Goal: Task Accomplishment & Management: Use online tool/utility

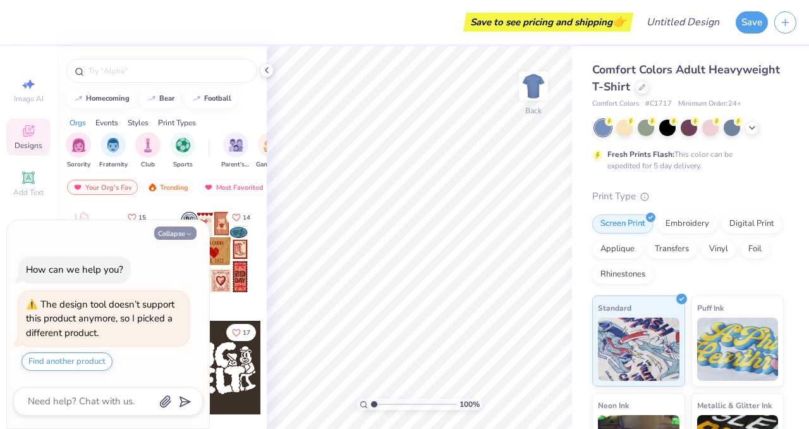
click at [175, 235] on button "Collapse" at bounding box center [175, 232] width 42 height 13
type textarea "x"
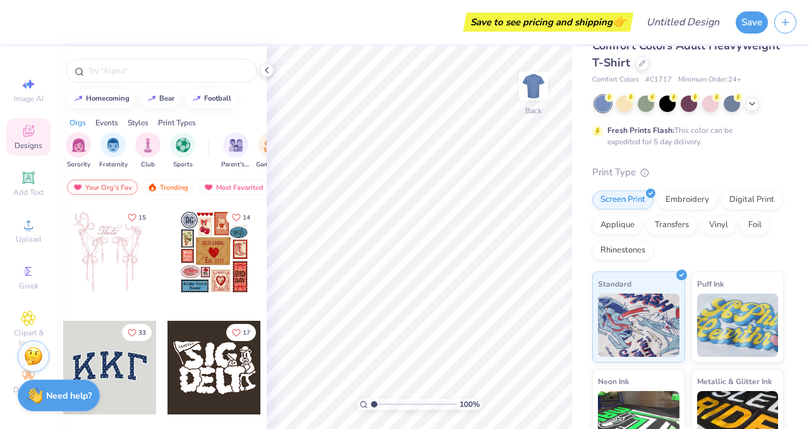
scroll to position [5, 0]
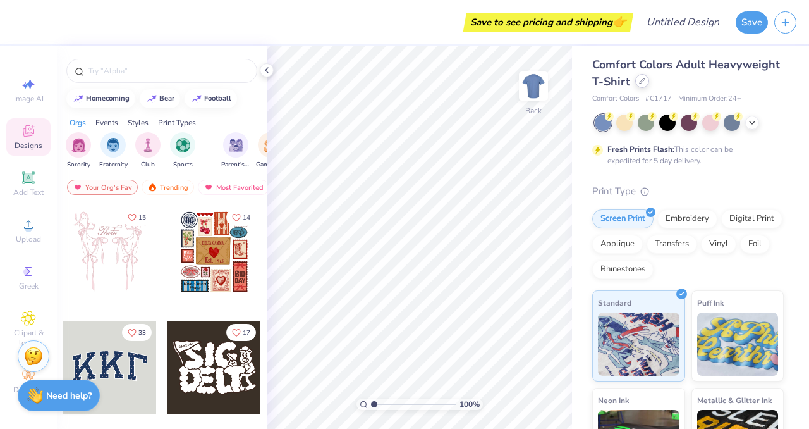
click at [641, 81] on icon at bounding box center [642, 81] width 6 height 6
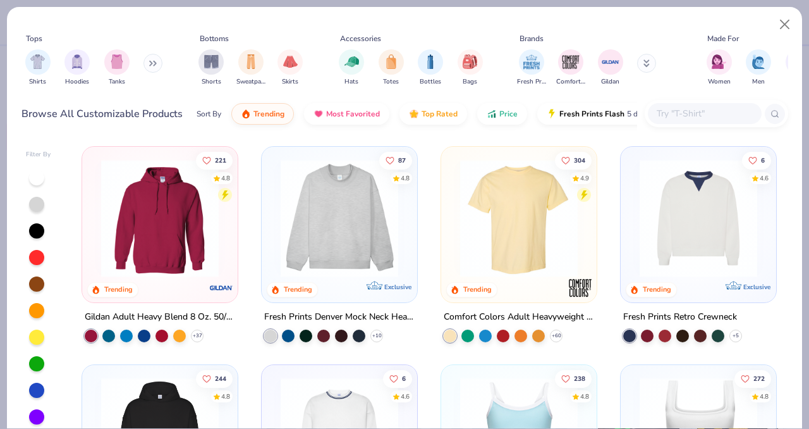
click at [668, 115] on input "text" at bounding box center [704, 113] width 97 height 15
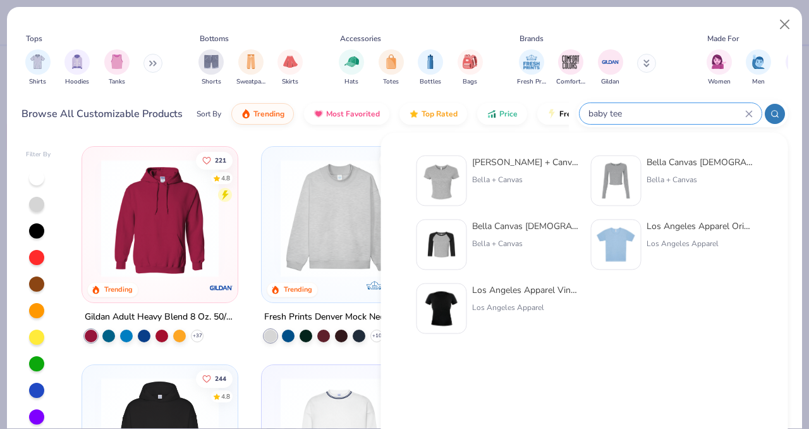
type input "baby tee"
click at [447, 187] on img at bounding box center [441, 180] width 39 height 39
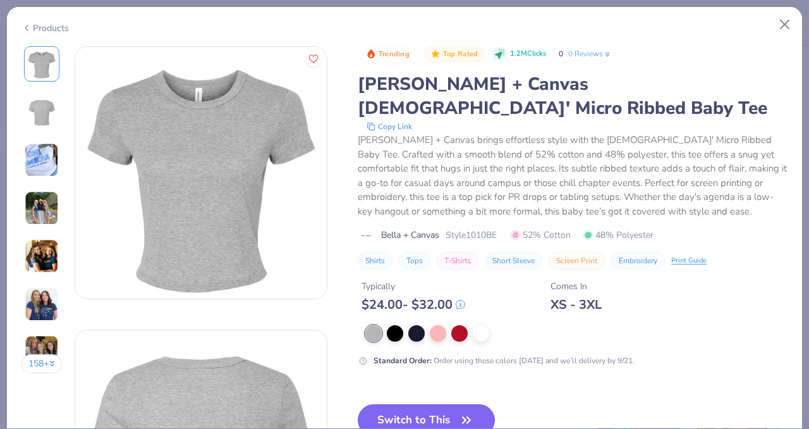
click at [480, 325] on div at bounding box center [481, 333] width 16 height 16
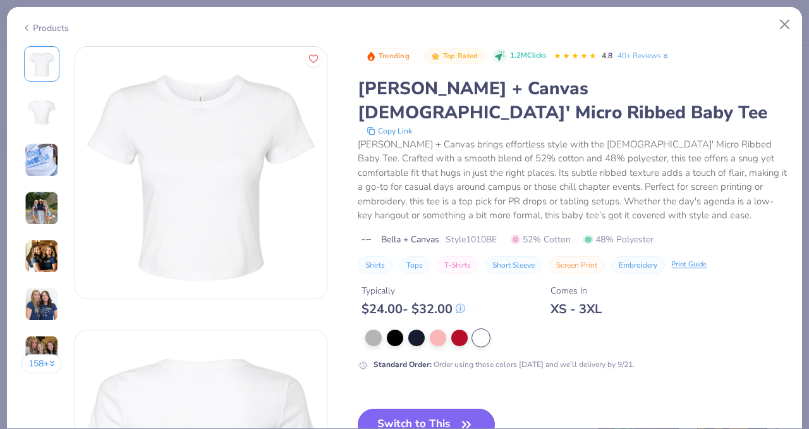
click at [446, 408] on button "Switch to This" at bounding box center [426, 424] width 137 height 32
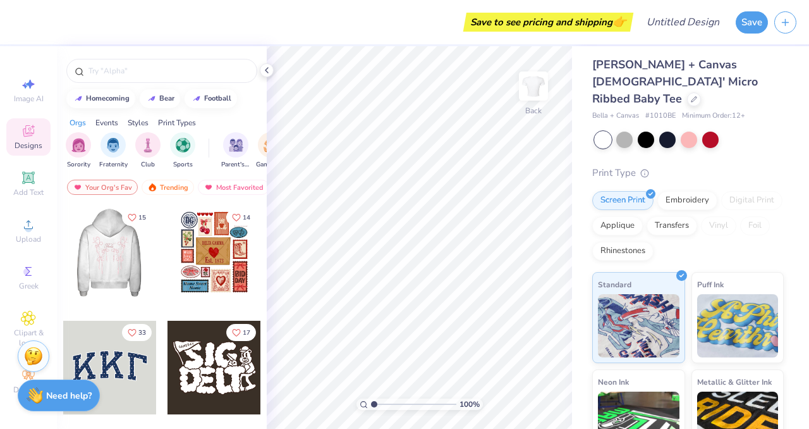
click at [122, 250] on div at bounding box center [110, 253] width 281 height 94
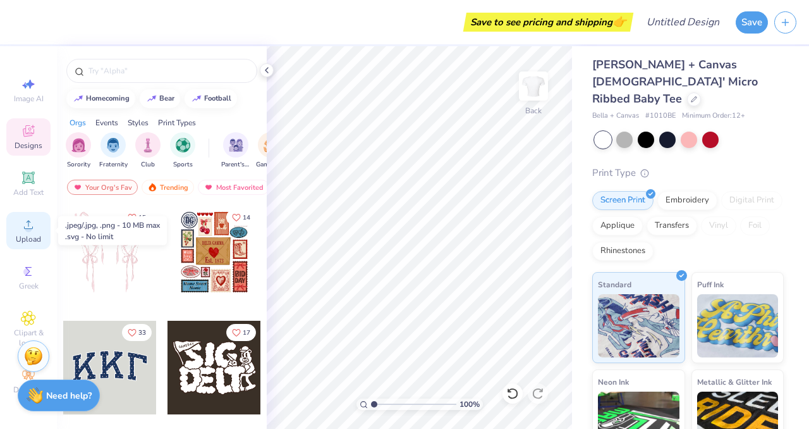
click at [27, 235] on span "Upload" at bounding box center [28, 239] width 25 height 10
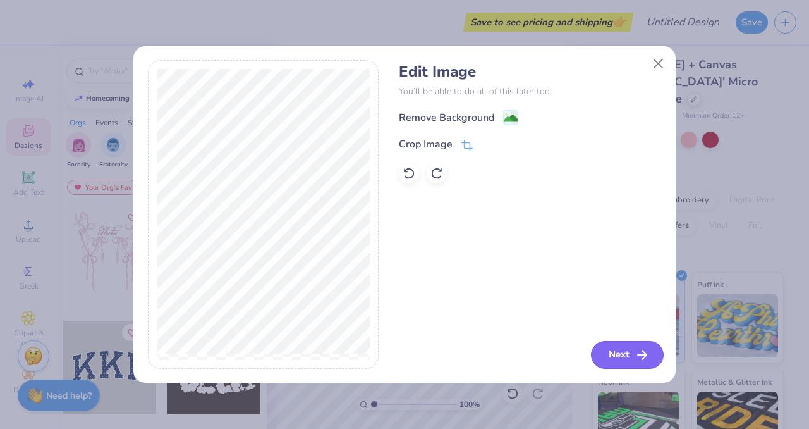
click at [644, 345] on button "Next" at bounding box center [627, 355] width 73 height 28
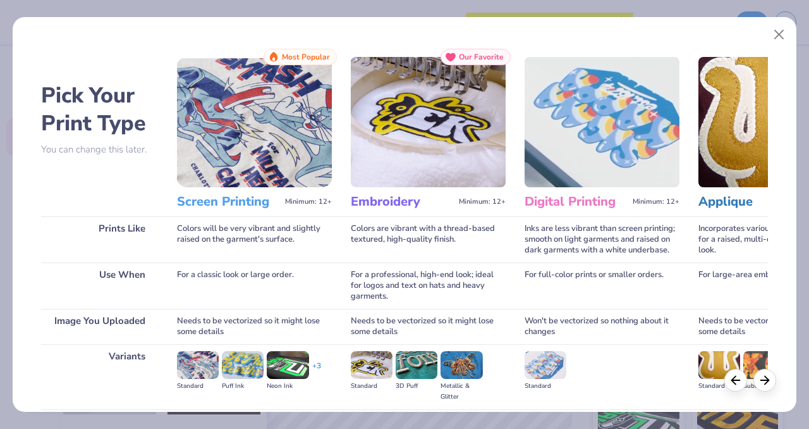
click at [221, 162] on img at bounding box center [254, 122] width 155 height 130
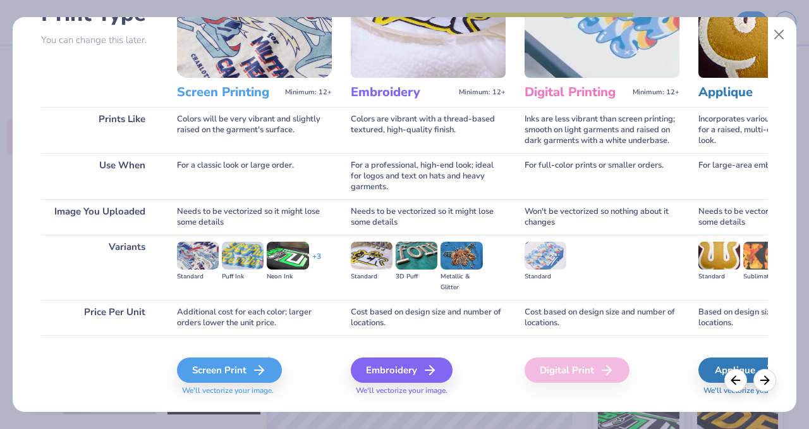
scroll to position [123, 0]
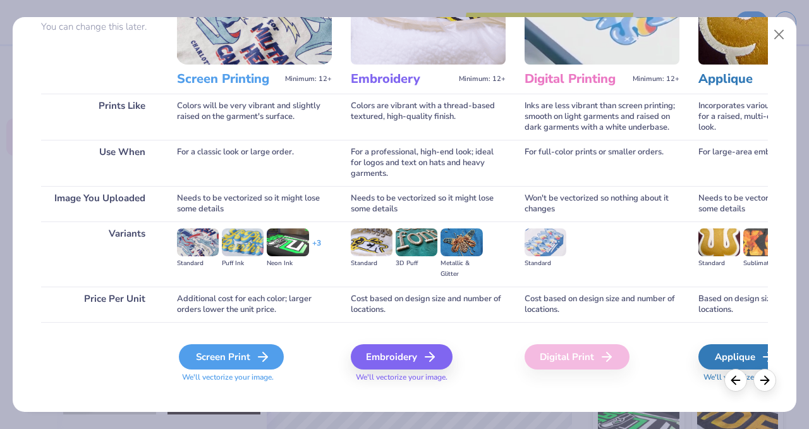
click at [234, 355] on div "Screen Print" at bounding box center [231, 356] width 105 height 25
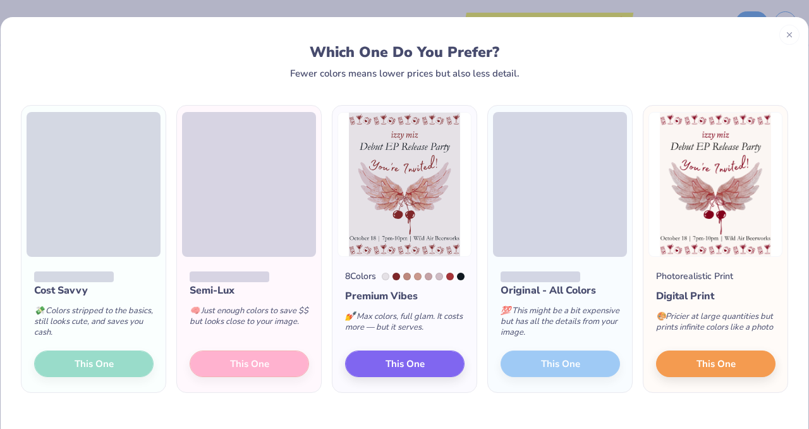
click at [103, 373] on div "Cost Savvy 💸 Colors stripped to the basics, still looks cute, and saves you cas…" at bounding box center [93, 324] width 144 height 135
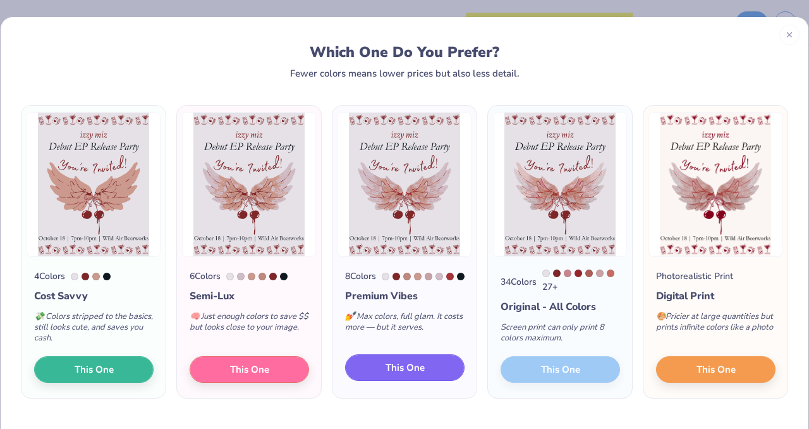
click at [402, 375] on span "This One" at bounding box center [405, 367] width 39 height 15
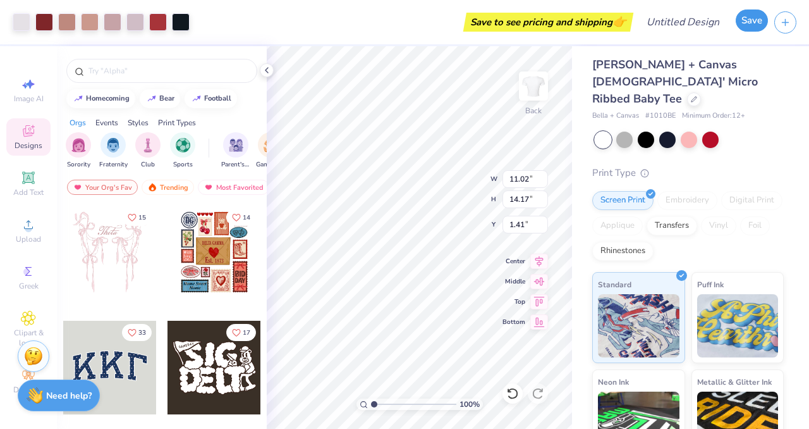
click at [742, 20] on button "Save" at bounding box center [752, 20] width 32 height 22
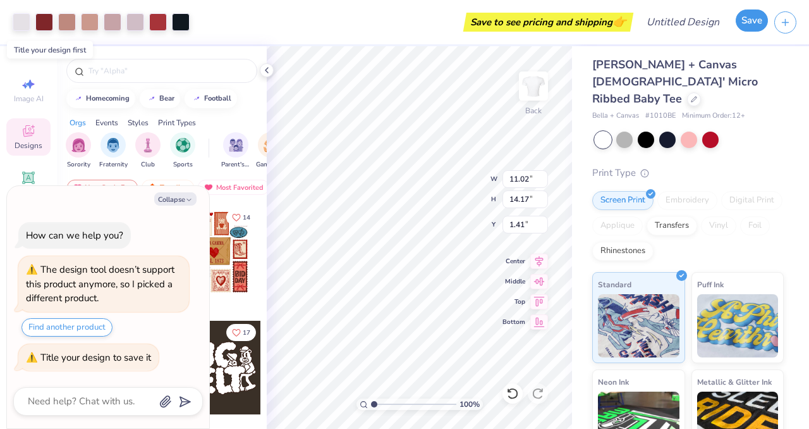
click at [749, 28] on button "Save" at bounding box center [752, 20] width 32 height 22
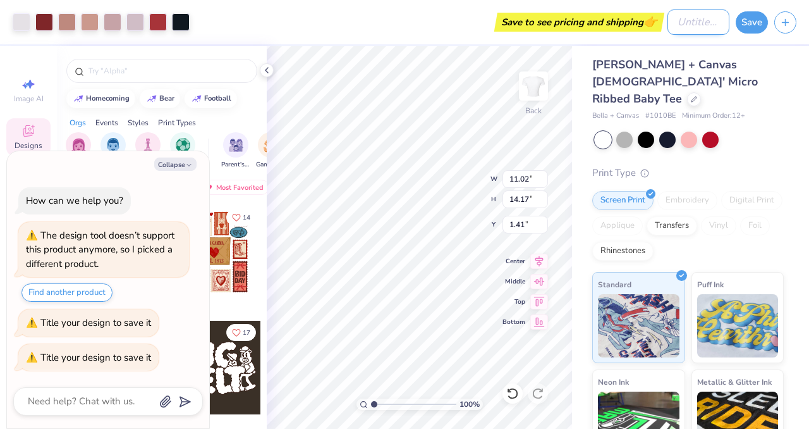
type textarea "x"
click at [674, 22] on input "Design Title" at bounding box center [699, 21] width 62 height 25
type input "f"
type textarea "x"
type input "ff"
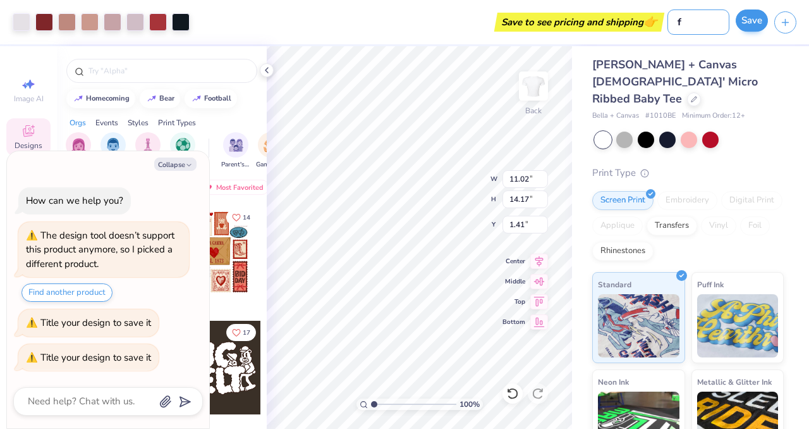
type textarea "x"
type input "f"
type textarea "x"
type input "fg"
type textarea "x"
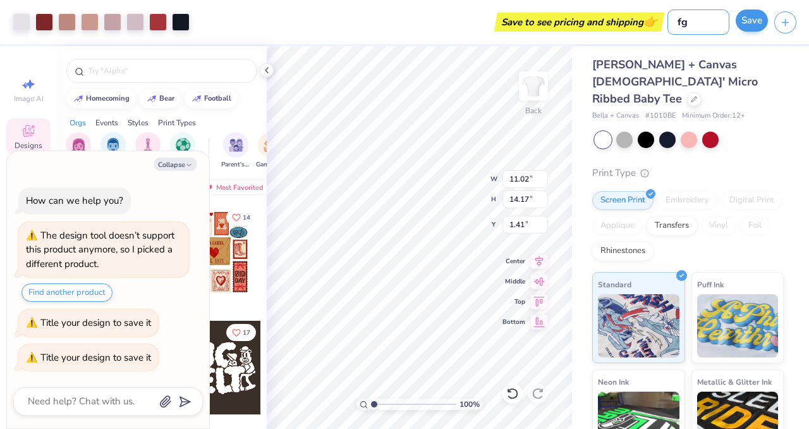
type input "f"
type textarea "x"
type input "fd"
type textarea "x"
type input "fd"
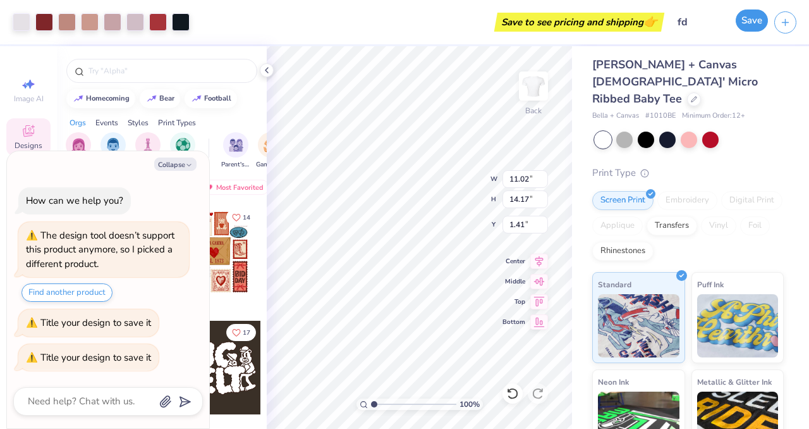
click at [744, 23] on button "Save" at bounding box center [752, 20] width 32 height 22
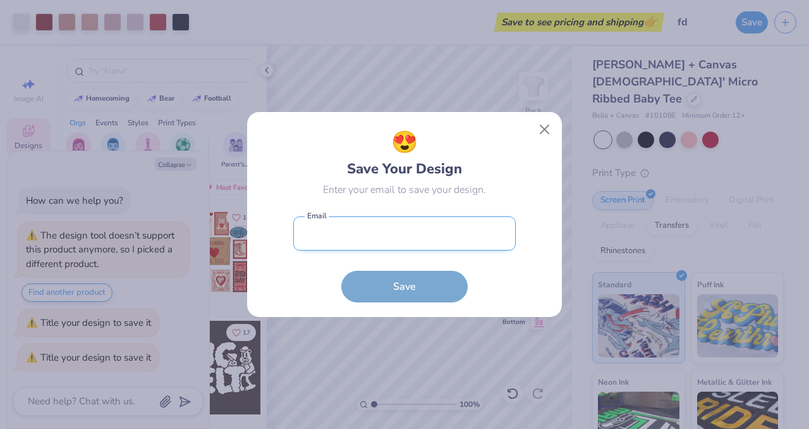
click at [460, 233] on input "email" at bounding box center [404, 233] width 223 height 35
type input "[EMAIL_ADDRESS][DOMAIN_NAME]"
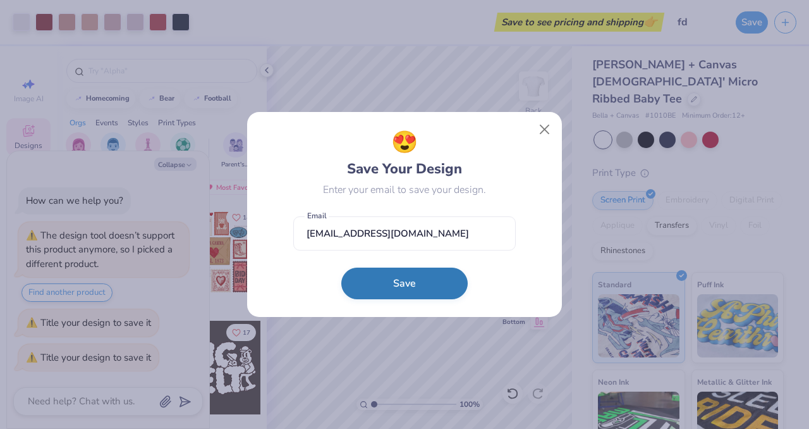
click at [419, 286] on button "Save" at bounding box center [404, 283] width 126 height 32
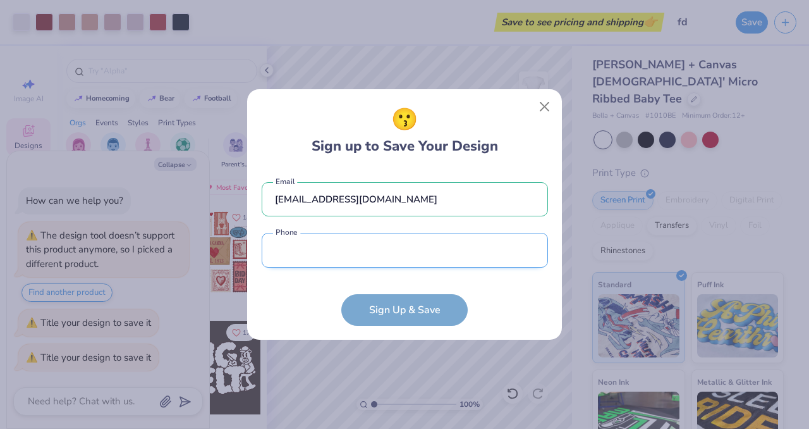
click at [407, 264] on input "tel" at bounding box center [405, 250] width 286 height 35
type input "[PHONE_NUMBER]"
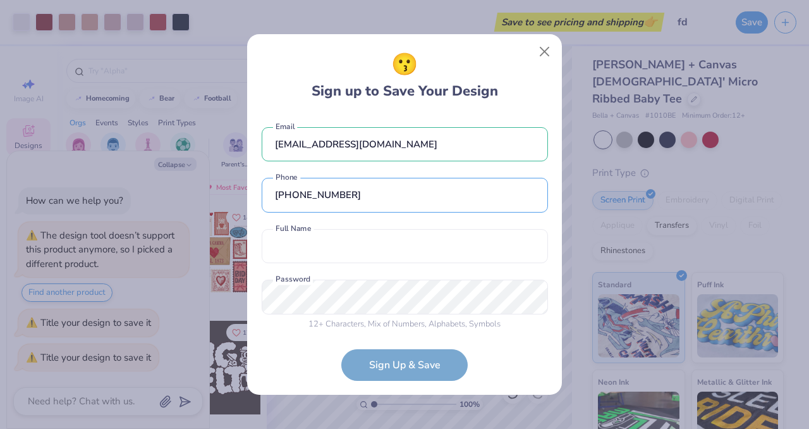
scroll to position [8, 0]
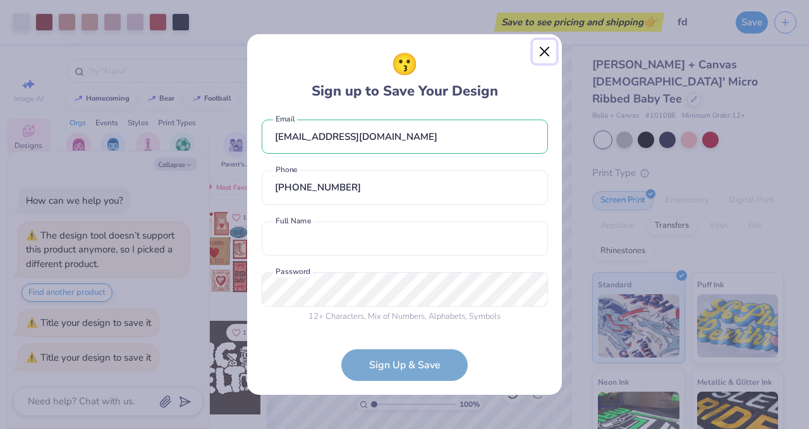
click at [539, 57] on button "Close" at bounding box center [545, 52] width 24 height 24
